Goal: Task Accomplishment & Management: Use online tool/utility

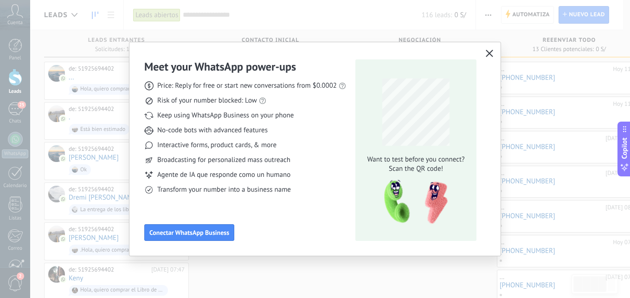
click at [342, 49] on button "button" at bounding box center [489, 53] width 12 height 13
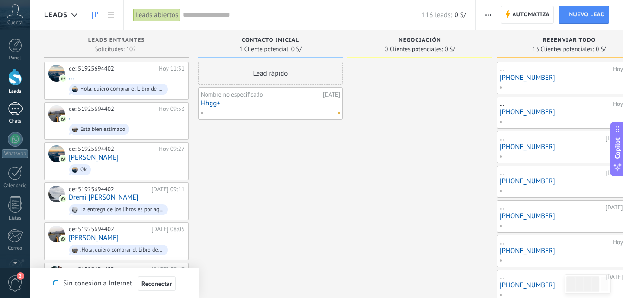
click at [22, 111] on div at bounding box center [15, 108] width 15 height 13
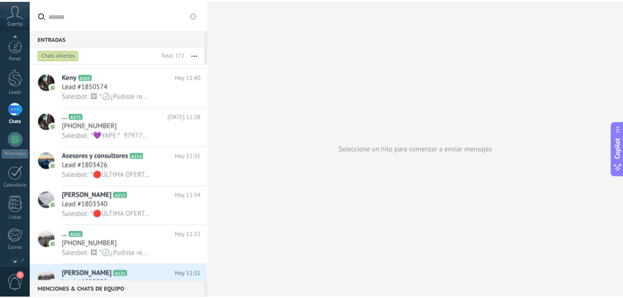
scroll to position [88, 0]
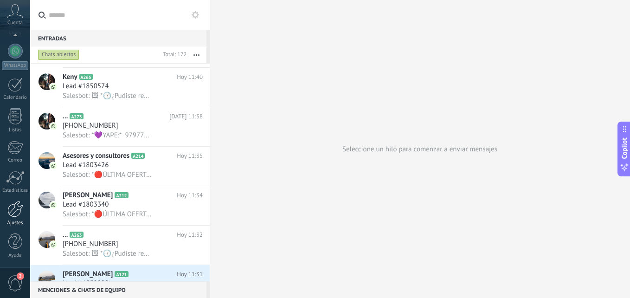
click at [15, 207] on div at bounding box center [15, 209] width 16 height 16
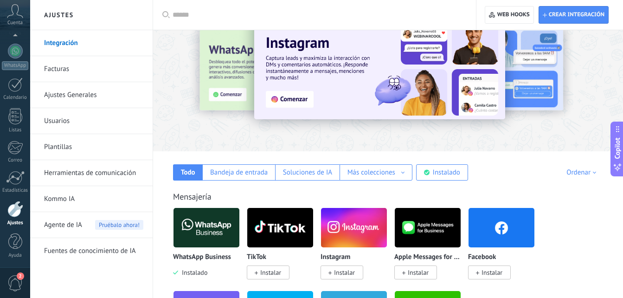
scroll to position [46, 0]
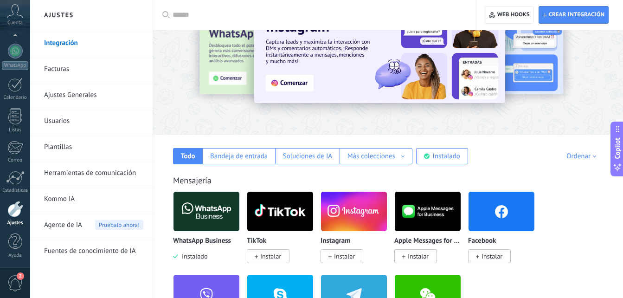
drag, startPoint x: 579, startPoint y: 210, endPoint x: 242, endPoint y: 231, distance: 336.8
click at [268, 235] on div "WhatsApp Business Instalado TikTok Instalar Instagram Instalar Apple Messages f…" at bounding box center [392, 274] width 439 height 166
drag, startPoint x: 160, startPoint y: 226, endPoint x: 544, endPoint y: 246, distance: 384.4
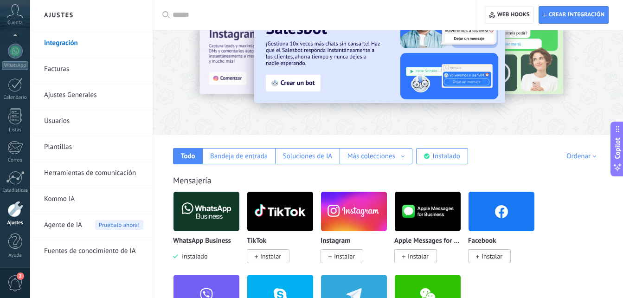
drag, startPoint x: 161, startPoint y: 236, endPoint x: 528, endPoint y: 250, distance: 367.4
click at [538, 248] on div "Facebook Instalar" at bounding box center [505, 232] width 74 height 83
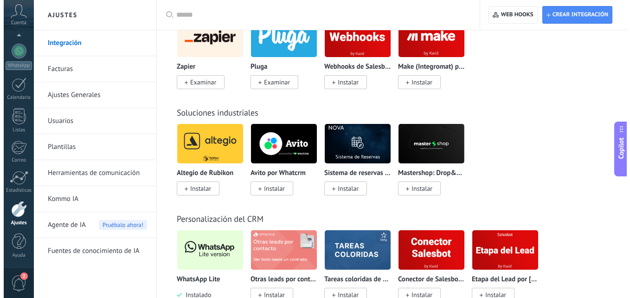
scroll to position [2225, 0]
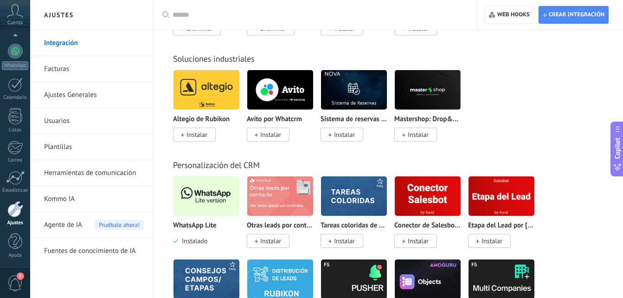
click at [207, 196] on img at bounding box center [206, 195] width 66 height 45
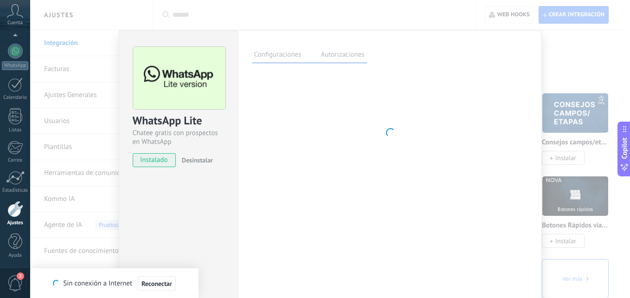
click at [191, 160] on span "Desinstalar" at bounding box center [197, 160] width 31 height 8
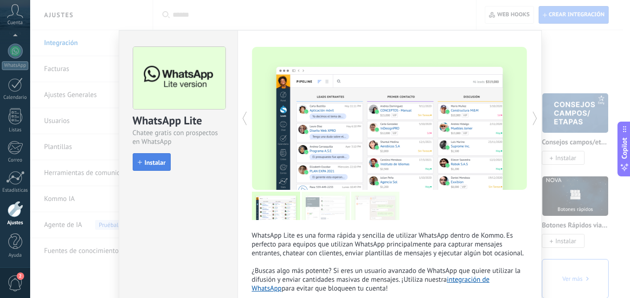
click at [152, 158] on button "Instalar" at bounding box center [152, 162] width 38 height 18
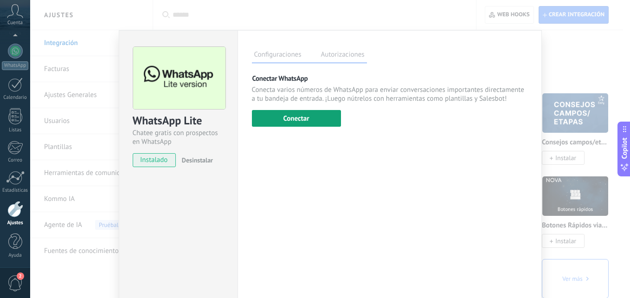
click at [288, 122] on button "Conectar" at bounding box center [296, 118] width 89 height 17
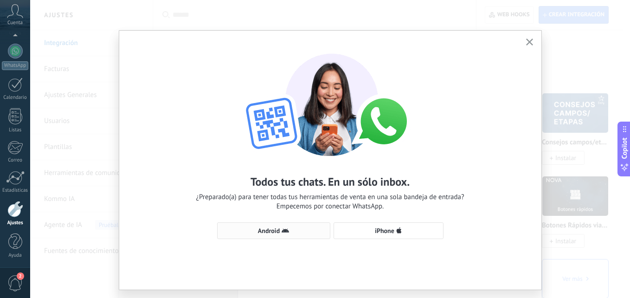
click at [279, 231] on span "Android" at bounding box center [273, 230] width 103 height 7
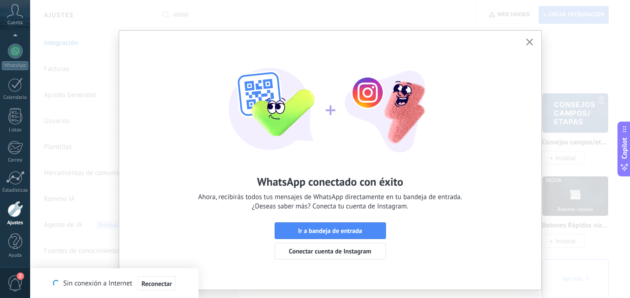
click at [340, 234] on span "Ir a bandeja de entrada" at bounding box center [330, 230] width 64 height 6
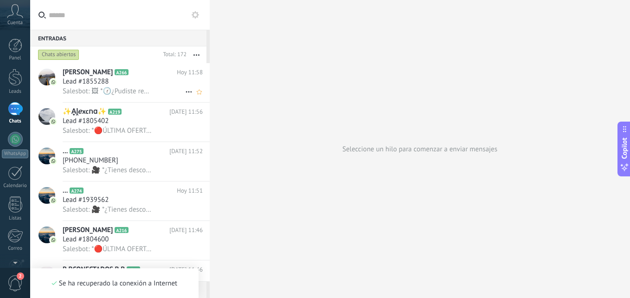
click at [126, 89] on span "Salesbot: 🖼 *🕜¿Pudiste revisar la información?* ¿Te quedó alguna duda? Estoy aq…" at bounding box center [107, 91] width 89 height 9
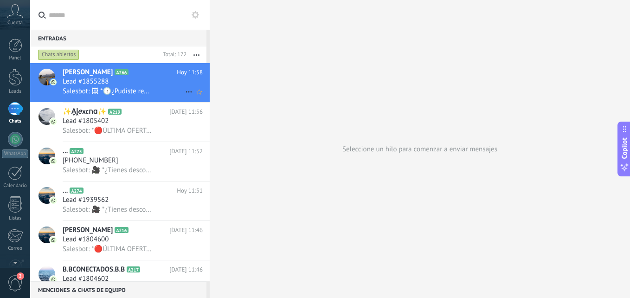
click at [129, 91] on span "Salesbot: 🖼 *🕜¿Pudiste revisar la información?* ¿Te quedó alguna duda? Estoy aq…" at bounding box center [107, 91] width 89 height 9
